Goal: Task Accomplishment & Management: Use online tool/utility

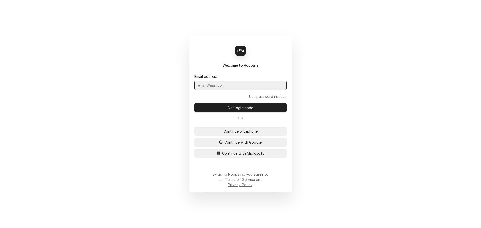
click at [253, 90] on input "Dynamic Content Wrapper" at bounding box center [240, 85] width 92 height 9
type input "jeffr@claysrefrig.com"
click at [194, 103] on button "Get login code" at bounding box center [240, 107] width 92 height 9
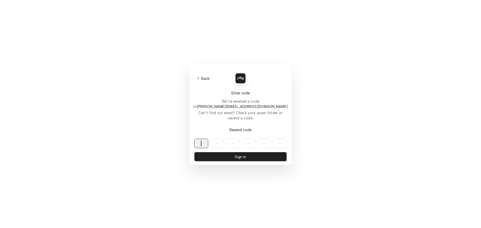
click at [205, 139] on input "Dynamic Content Wrapper" at bounding box center [240, 144] width 92 height 10
type input "675502"
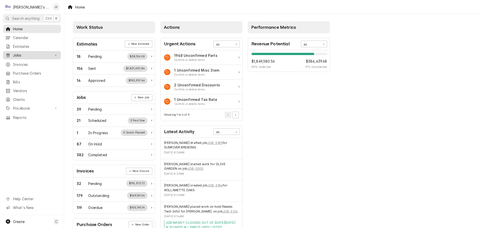
click at [31, 55] on span "Jobs" at bounding box center [32, 55] width 38 height 5
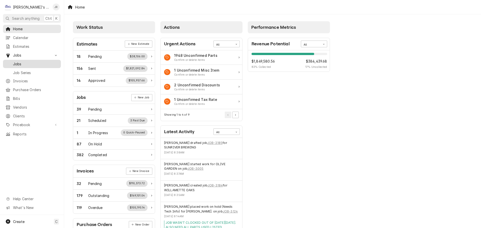
click at [29, 62] on span "Jobs" at bounding box center [35, 63] width 45 height 5
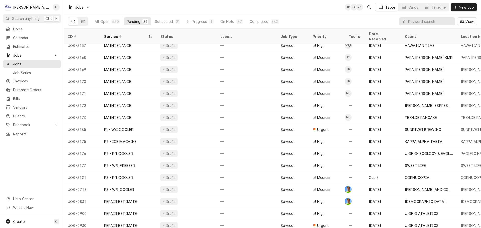
scroll to position [270, 0]
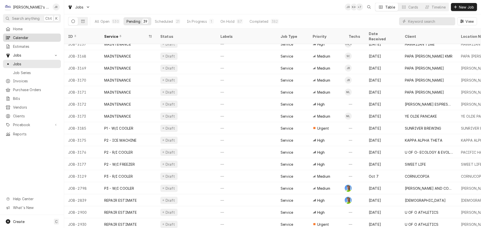
click at [44, 35] on span "Calendar" at bounding box center [35, 37] width 45 height 5
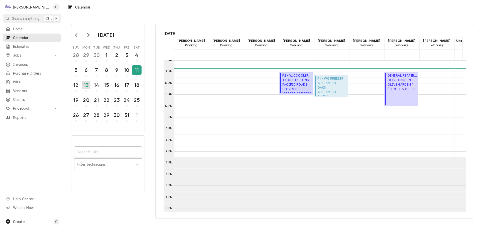
click at [135, 70] on div "11" at bounding box center [136, 70] width 9 height 9
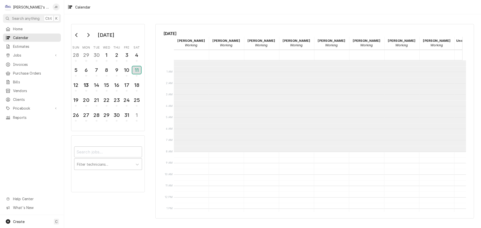
scroll to position [91, 0]
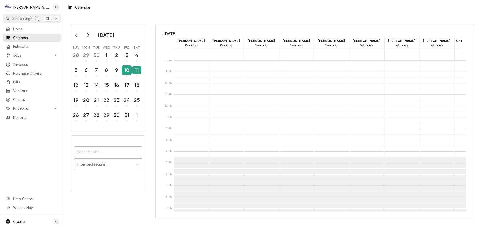
click at [130, 71] on div "10" at bounding box center [126, 70] width 9 height 9
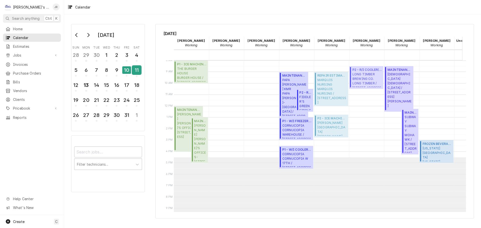
click at [135, 71] on div "11" at bounding box center [136, 70] width 9 height 9
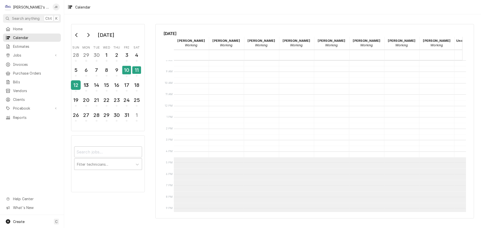
click at [78, 86] on div "12" at bounding box center [75, 85] width 9 height 9
click at [81, 86] on button "13" at bounding box center [86, 87] width 10 height 14
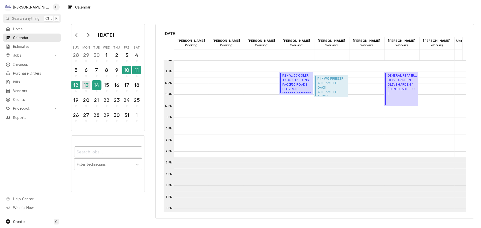
click at [96, 87] on div "14" at bounding box center [96, 85] width 9 height 9
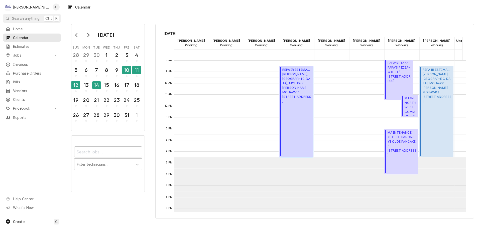
click at [284, 88] on span "MCDONALD'S JC, COBURG, MOHAWK MCDONALD'S MOHAWK / 1565 MOHAWK BLVD, SPRINGFIELD…" at bounding box center [296, 88] width 29 height 32
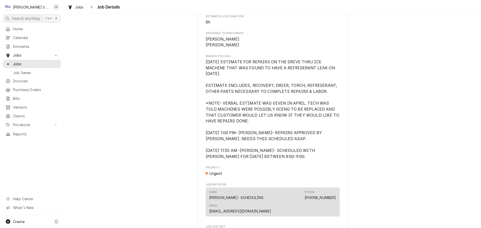
scroll to position [250, 0]
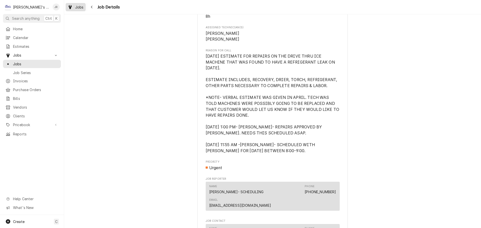
click at [79, 7] on span "Jobs" at bounding box center [79, 7] width 9 height 5
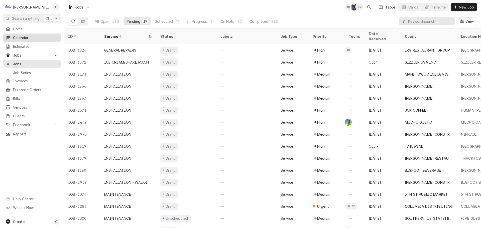
click at [47, 38] on span "Calendar" at bounding box center [35, 37] width 45 height 5
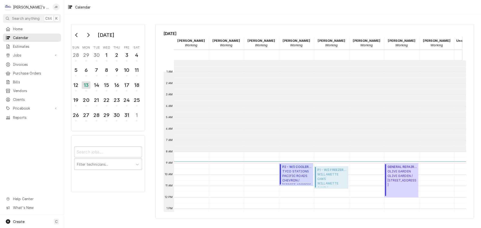
scroll to position [91, 0]
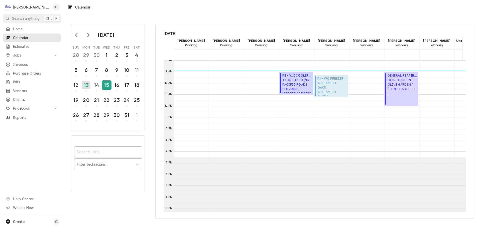
click at [105, 83] on div "15" at bounding box center [106, 85] width 9 height 9
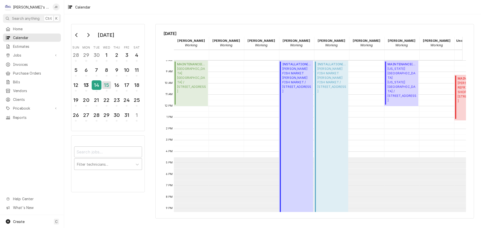
click at [94, 86] on div "14" at bounding box center [96, 85] width 9 height 9
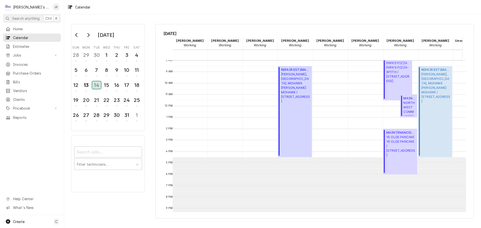
scroll to position [0, 0]
click at [103, 87] on div "15" at bounding box center [106, 85] width 9 height 9
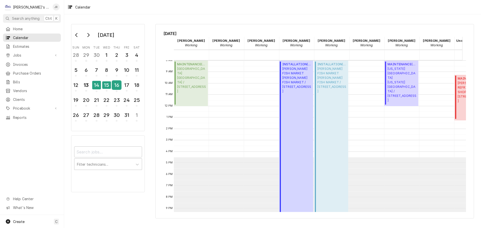
click at [115, 86] on div "16" at bounding box center [116, 85] width 9 height 9
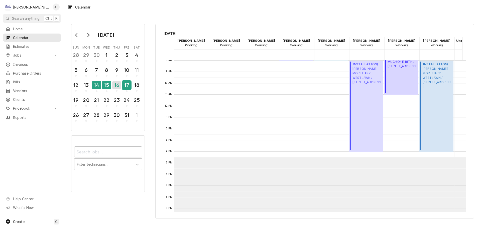
click at [129, 89] on div "17" at bounding box center [126, 85] width 9 height 9
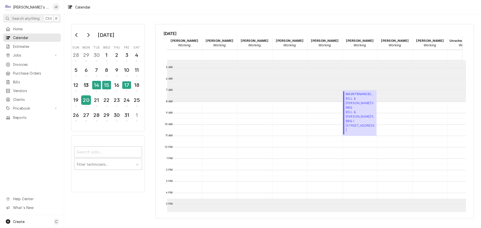
click at [86, 100] on div "20" at bounding box center [86, 100] width 9 height 9
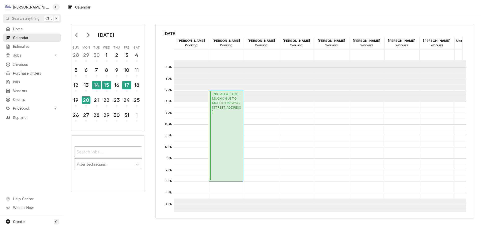
click at [217, 111] on span "MUCHO GUSTO MUCHO OAKWAY / 67 OAKWAY CENTER, EUGENE, OR 97401" at bounding box center [226, 105] width 29 height 18
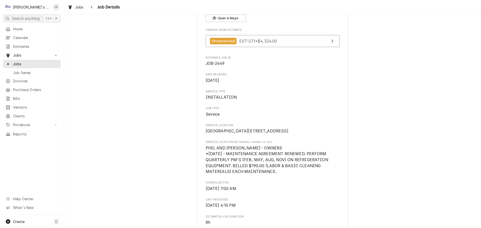
scroll to position [25, 0]
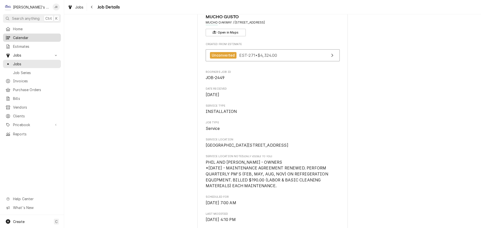
click at [54, 36] on span "Calendar" at bounding box center [35, 37] width 45 height 5
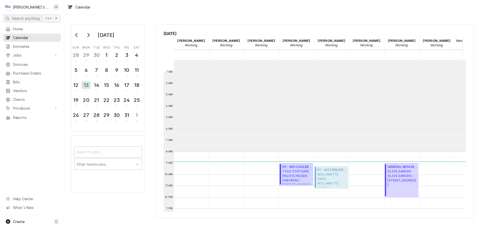
scroll to position [91, 0]
